Goal: Task Accomplishment & Management: Manage account settings

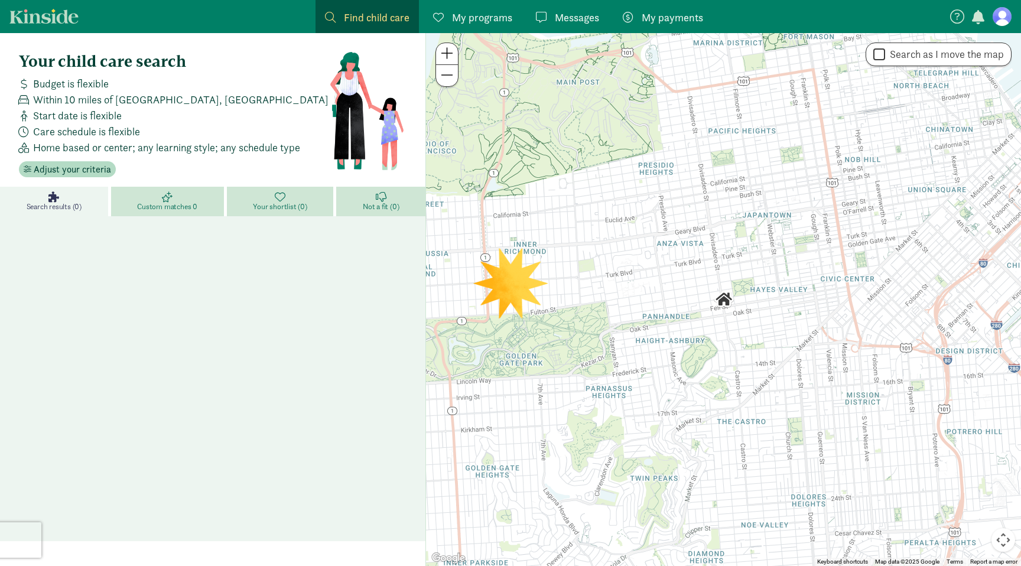
click at [660, 15] on span "My payments" at bounding box center [672, 17] width 61 height 16
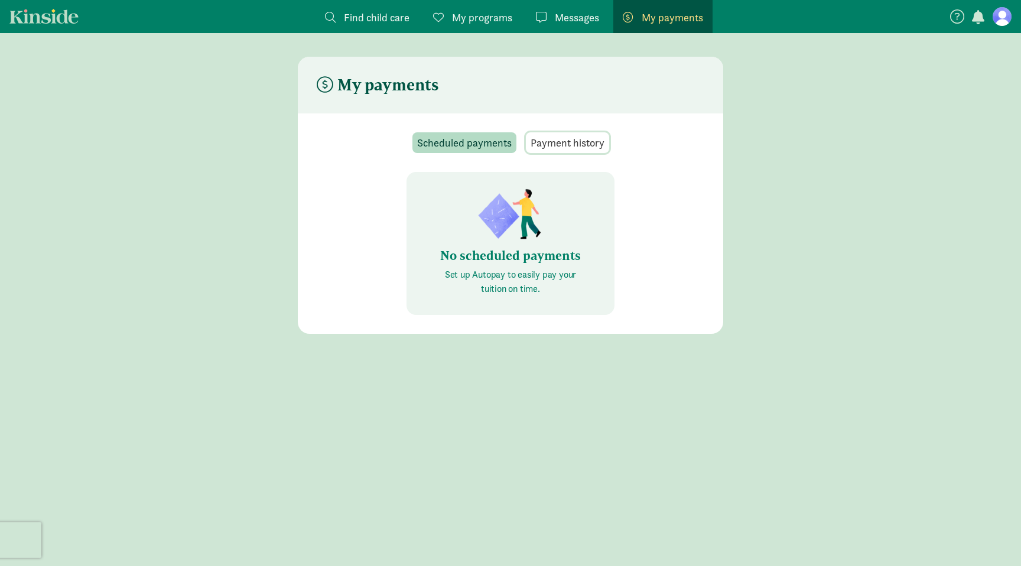
click at [583, 137] on span "Payment history" at bounding box center [568, 143] width 74 height 16
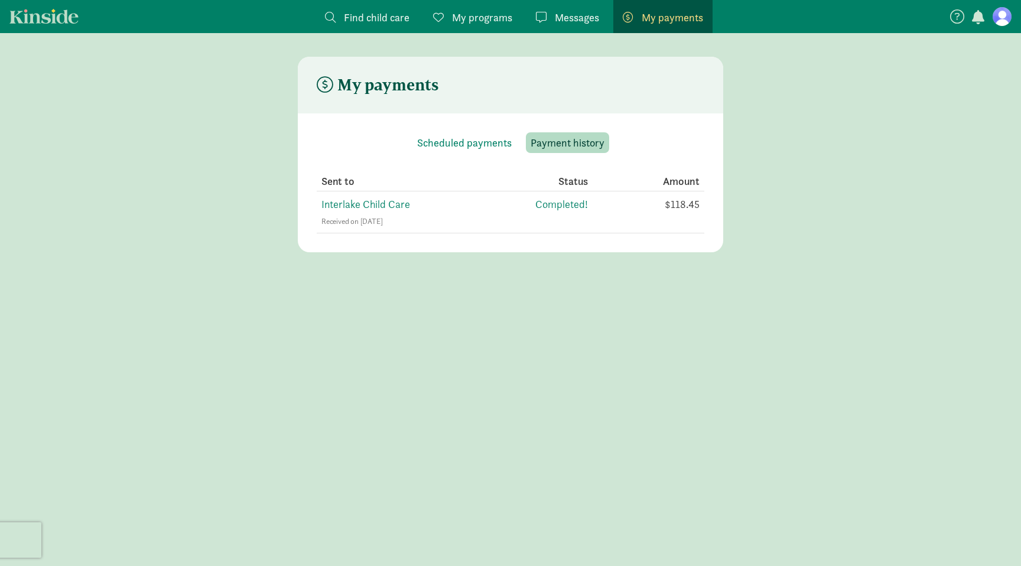
click at [471, 18] on span "My programs" at bounding box center [482, 17] width 60 height 16
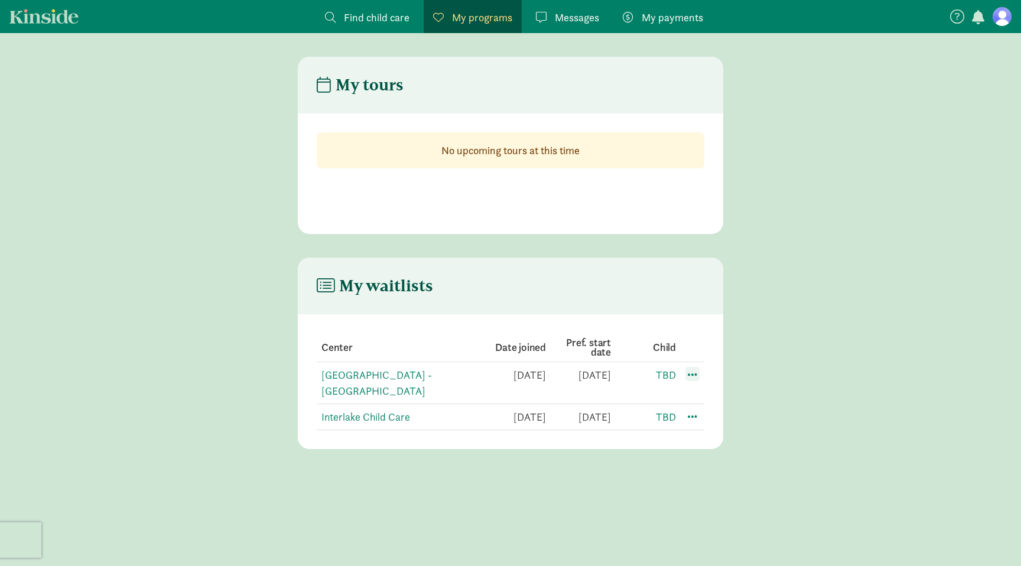
click at [690, 377] on span at bounding box center [693, 374] width 14 height 14
click at [732, 400] on div "Edit preferences" at bounding box center [734, 400] width 106 height 25
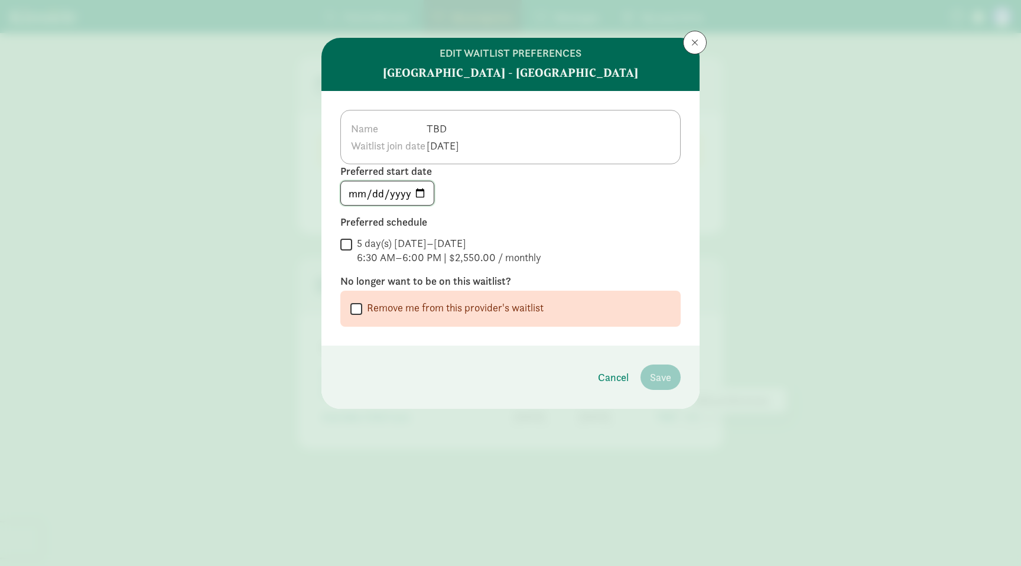
click at [424, 196] on input "2026-08-01" at bounding box center [387, 193] width 93 height 24
type input "2026-06-29"
click at [550, 194] on div "2026-06-29" at bounding box center [510, 193] width 340 height 25
click at [344, 241] on input "5 day(s) Monday–Friday 6:30 AM–6:00 PM | $2,550.00 / monthly" at bounding box center [346, 244] width 12 height 16
checkbox input "true"
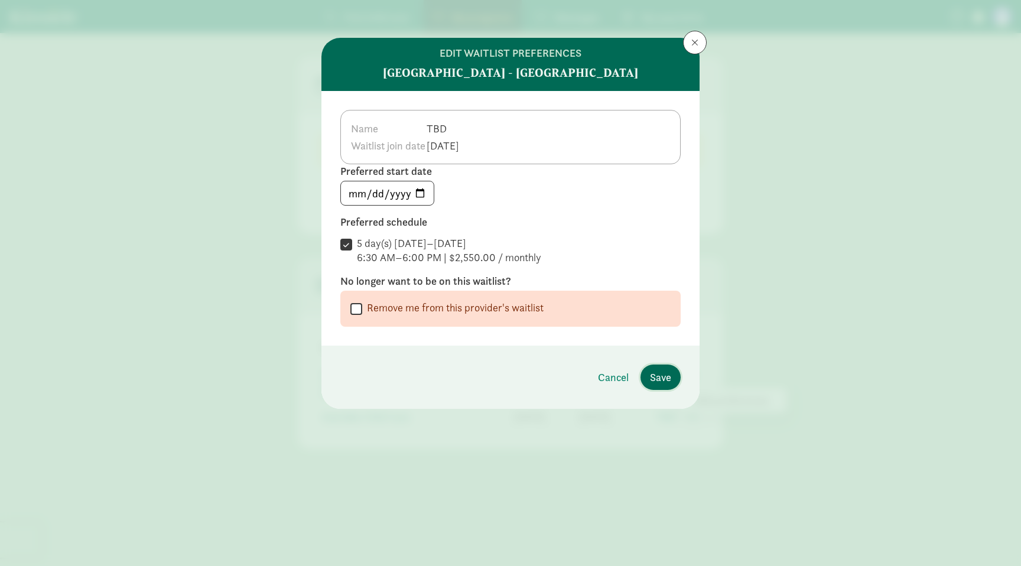
click at [666, 381] on span "Save" at bounding box center [660, 377] width 21 height 16
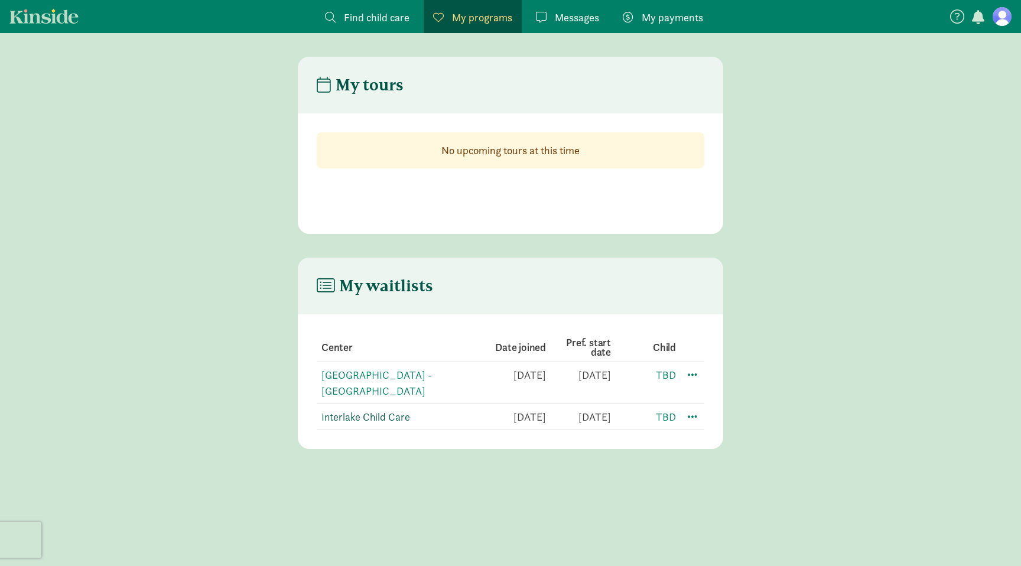
click at [398, 415] on link "Interlake Child Care" at bounding box center [366, 417] width 89 height 14
click at [693, 413] on span at bounding box center [693, 416] width 14 height 14
click at [709, 435] on div "Edit preferences" at bounding box center [734, 442] width 106 height 25
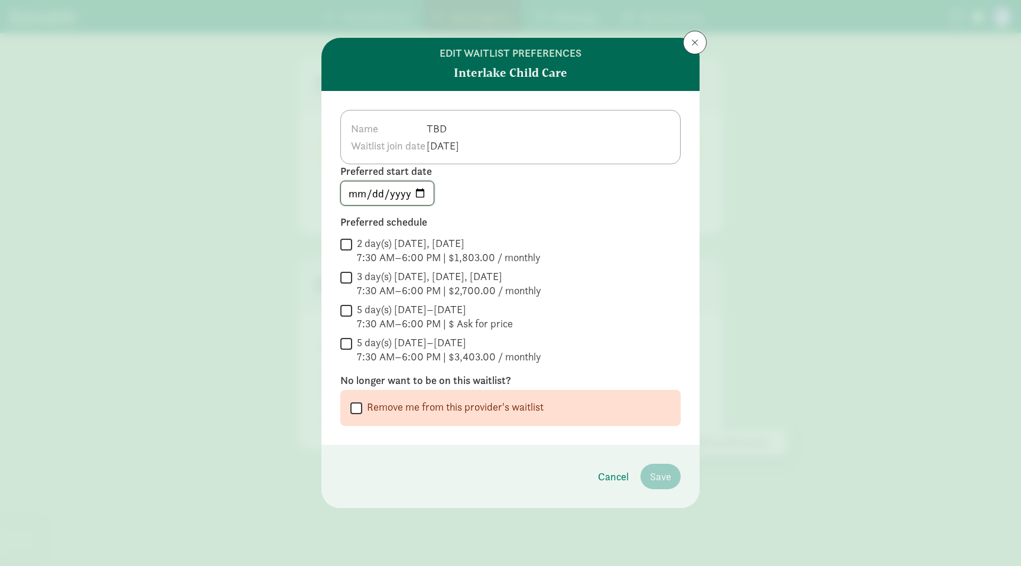
click at [416, 200] on input "2026-08-01" at bounding box center [387, 193] width 93 height 24
click at [419, 194] on input "2026-08-01" at bounding box center [387, 193] width 93 height 24
type input "2026-06-29"
click at [400, 341] on div "5 day(s) Monday–Friday" at bounding box center [449, 343] width 184 height 14
click at [352, 341] on input "5 day(s) Monday–Friday 7:30 AM–6:00 PM | $3,403.00 / monthly" at bounding box center [346, 344] width 12 height 16
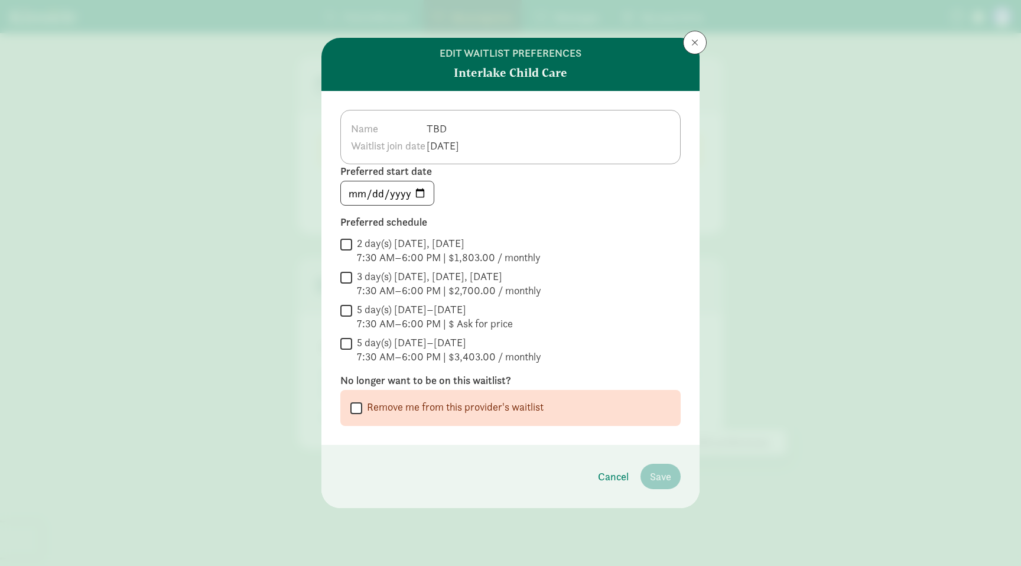
checkbox input "true"
click at [663, 475] on span "Save" at bounding box center [660, 477] width 21 height 16
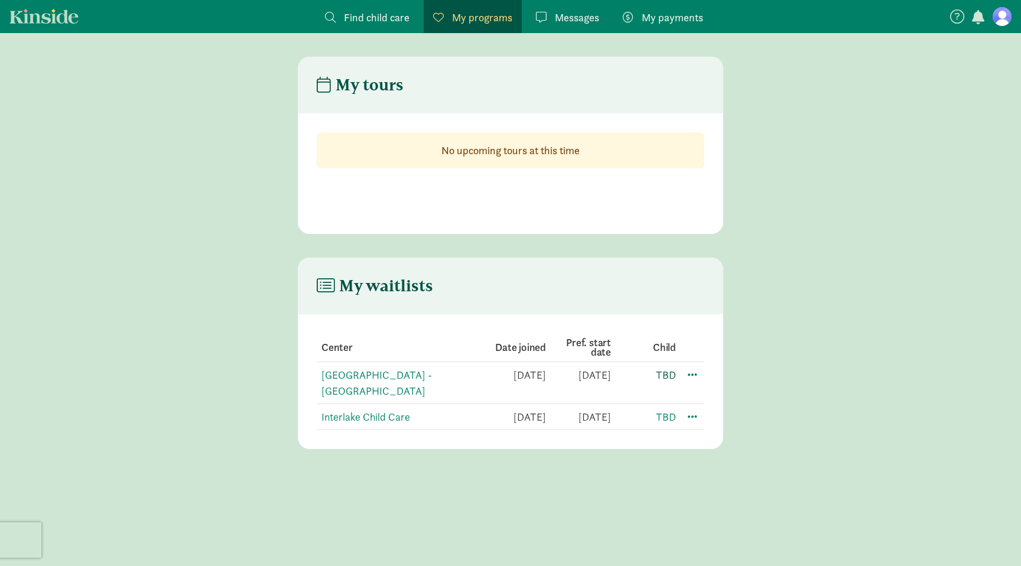
click at [670, 375] on link "TBD" at bounding box center [666, 375] width 20 height 14
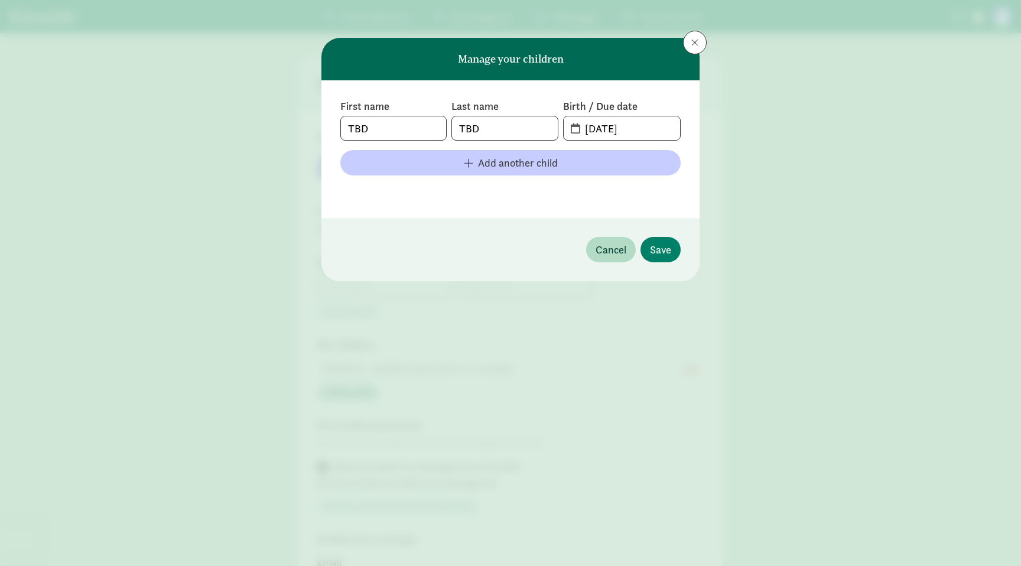
type input "[PERSON_NAME]"
type input "2068176338"
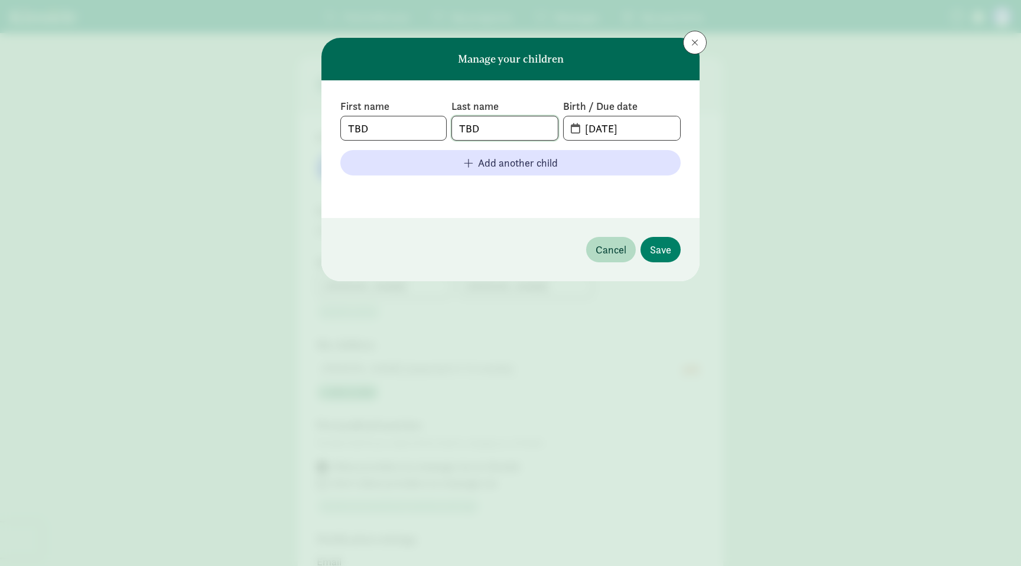
click at [520, 132] on input "TBD" at bounding box center [504, 128] width 105 height 24
type input "Alexander"
click at [655, 251] on span "Save" at bounding box center [660, 250] width 21 height 16
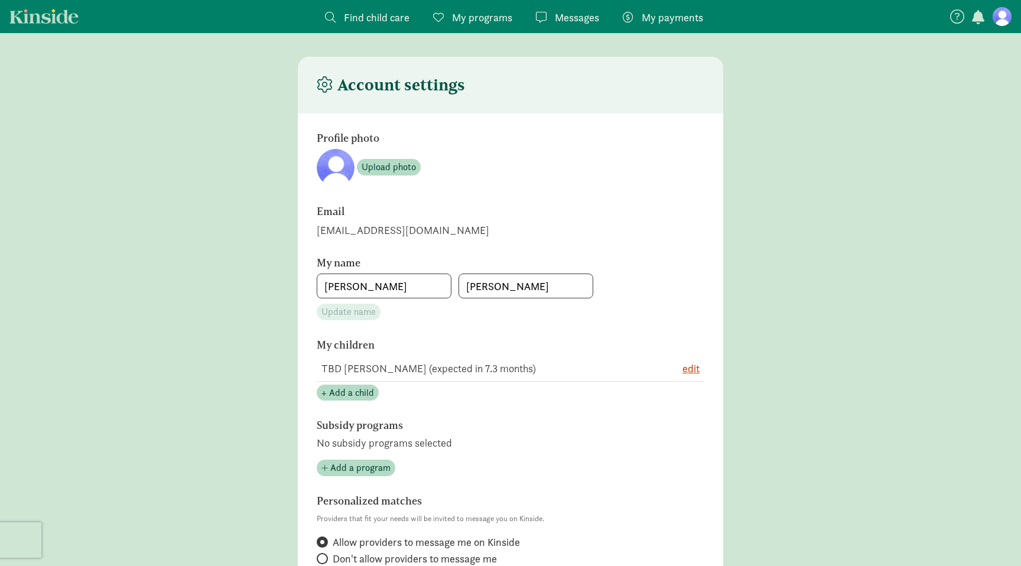
click at [813, 325] on main "Account settings Profile photo Upload photo Email glesnick4@gmail.com My name G…" at bounding box center [510, 513] width 1021 height 912
click at [700, 264] on section "My name Gabriel Lesnick Update name" at bounding box center [511, 288] width 388 height 63
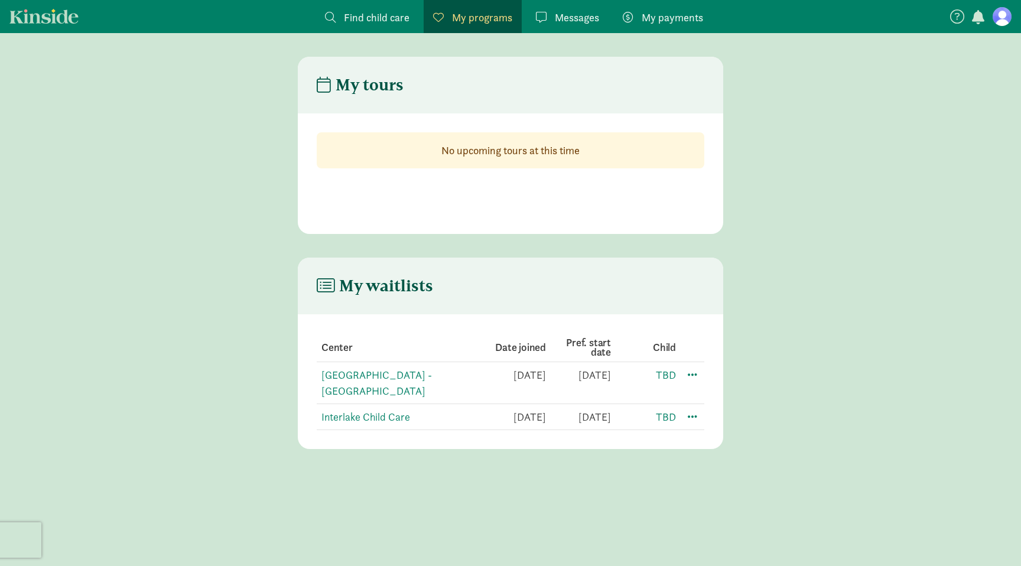
click at [821, 329] on main "My waitlists Center Date joined Pref. start date Child [GEOGRAPHIC_DATA] - [GEO…" at bounding box center [510, 353] width 1021 height 191
